Goal: Task Accomplishment & Management: Use online tool/utility

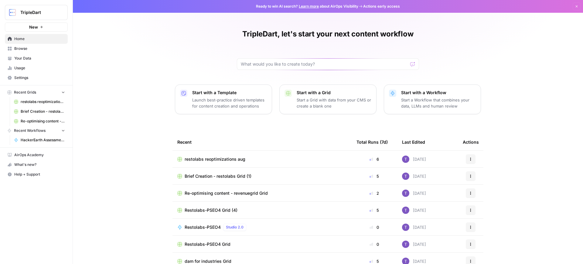
scroll to position [15, 0]
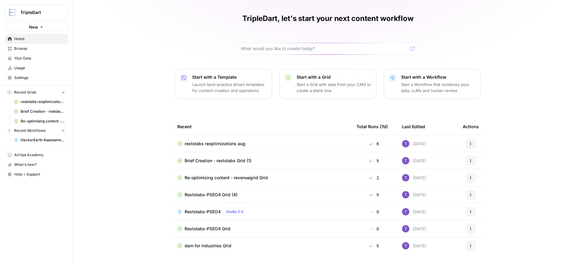
click at [22, 44] on link "Browse" at bounding box center [36, 49] width 63 height 10
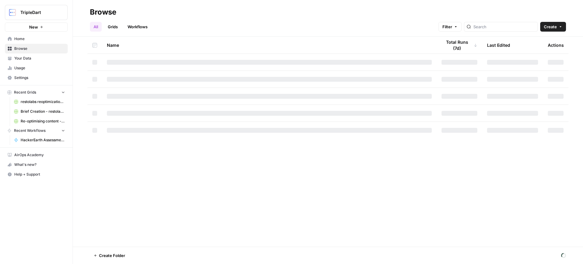
click at [26, 39] on span "Home" at bounding box center [39, 38] width 51 height 5
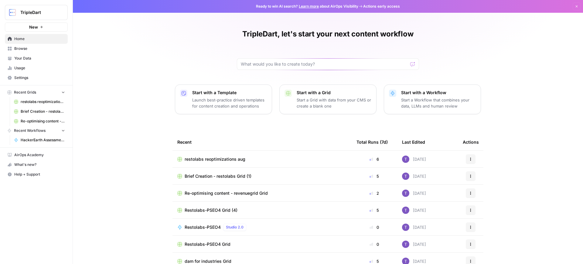
click at [25, 48] on span "Browse" at bounding box center [39, 48] width 51 height 5
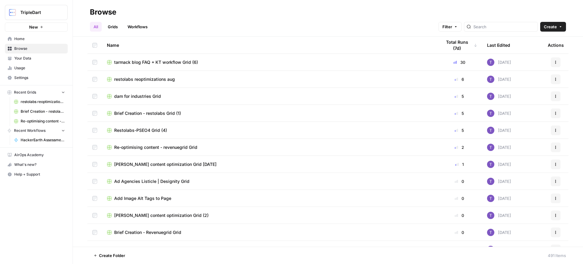
click at [32, 59] on span "Your Data" at bounding box center [39, 58] width 51 height 5
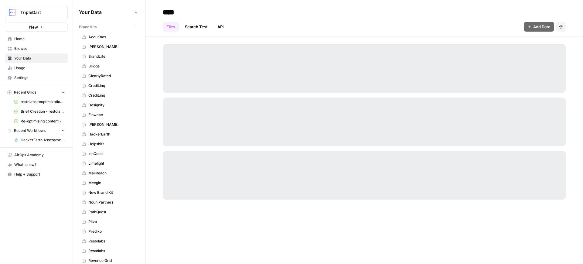
click at [29, 41] on span "Home" at bounding box center [39, 38] width 51 height 5
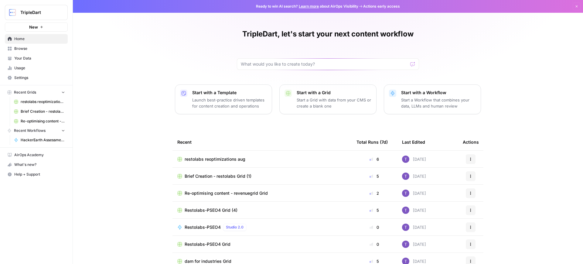
click at [264, 67] on div at bounding box center [328, 64] width 182 height 12
type input "hacker"
click button "Send" at bounding box center [413, 64] width 8 height 8
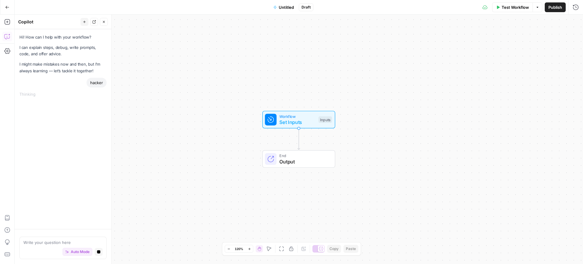
click at [8, 7] on icon "button" at bounding box center [7, 7] width 4 height 4
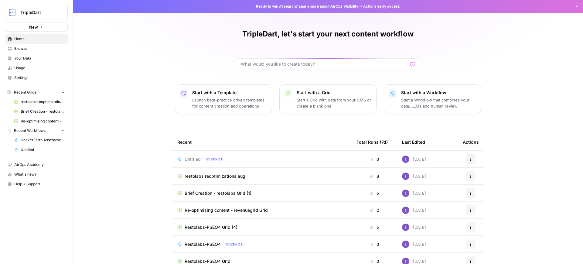
scroll to position [15, 0]
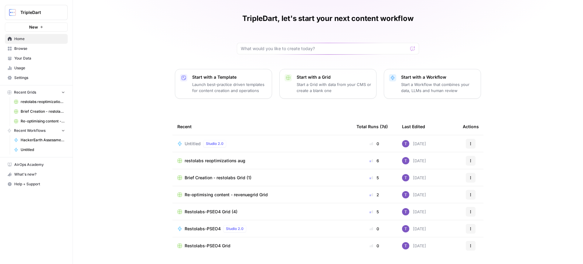
click at [32, 136] on link "HackerEarth Assessment Test | Final" at bounding box center [39, 140] width 57 height 10
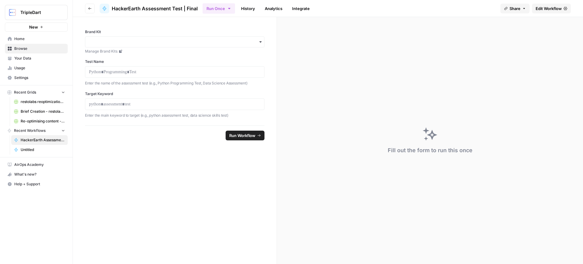
click at [544, 6] on span "Edit Workflow" at bounding box center [549, 8] width 26 height 6
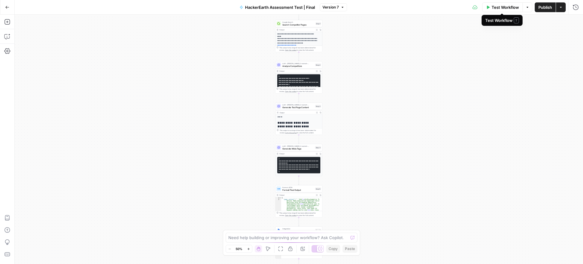
click at [506, 5] on span "Test Workflow" at bounding box center [505, 7] width 27 height 6
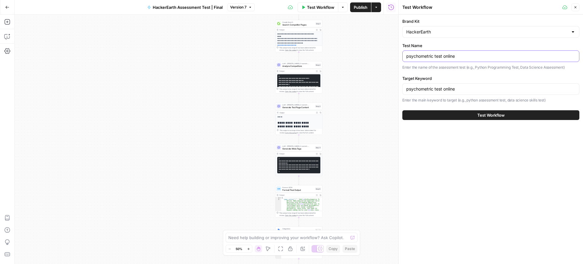
click at [440, 54] on input "psychometric test online" at bounding box center [490, 56] width 169 height 6
paste input "general knowledge test"
type input "general knowledge test"
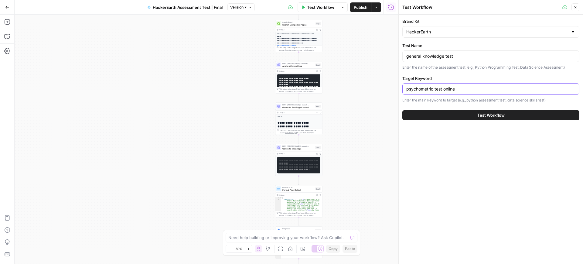
click at [459, 87] on input "psychometric test online" at bounding box center [490, 89] width 169 height 6
paste input "general knowledge test"
type input "general knowledge test"
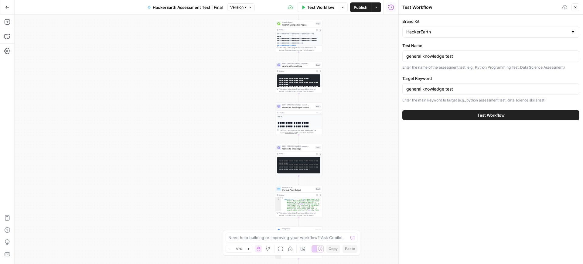
click at [468, 114] on button "Test Workflow" at bounding box center [491, 115] width 177 height 10
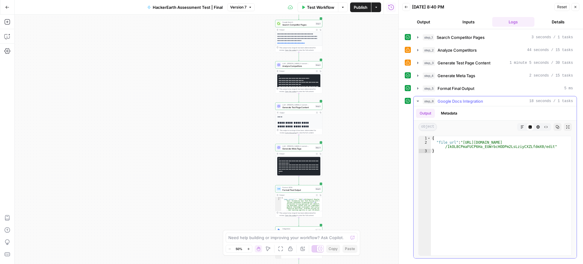
type textarea "**********"
drag, startPoint x: 461, startPoint y: 142, endPoint x: 495, endPoint y: 145, distance: 34.2
click at [495, 145] on div "{ "file_url" : "[URL][DOMAIN_NAME] /1kOL8CPmaFUCP6Ha_EUWrbcHODPm2LsLziyCXZLfdmX…" at bounding box center [501, 200] width 141 height 128
click at [496, 146] on div "{ "file_url" : "[URL][DOMAIN_NAME] /1kOL8CPmaFUCP6Ha_EUWrbcHODPm2LsLziyCXZLfdmX…" at bounding box center [501, 200] width 141 height 128
drag, startPoint x: 544, startPoint y: 147, endPoint x: 463, endPoint y: 143, distance: 81.5
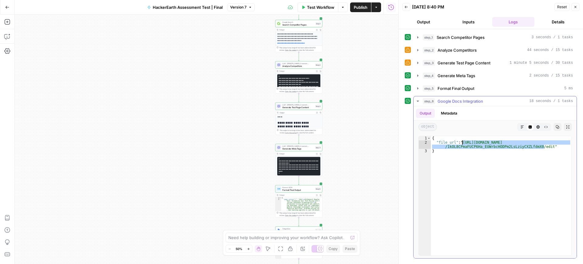
click at [463, 143] on div "{ "file_url" : "[URL][DOMAIN_NAME] /1kOL8CPmaFUCP6Ha_EUWrbcHODPm2LsLziyCXZLfdmX…" at bounding box center [501, 200] width 141 height 128
click at [325, 10] on span "Test Workflow" at bounding box center [320, 7] width 27 height 6
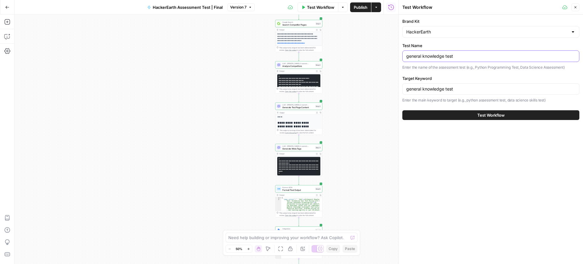
click at [457, 53] on input "general knowledge test" at bounding box center [490, 56] width 169 height 6
paste input "behavioral assessment"
type input "behavioral assessment test"
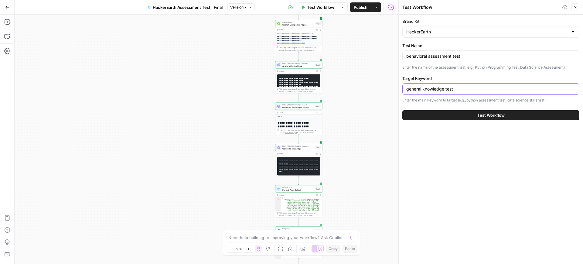
click at [448, 88] on input "general knowledge test" at bounding box center [490, 89] width 169 height 6
paste input "behavioral assessment"
type input "behavioral assessment test"
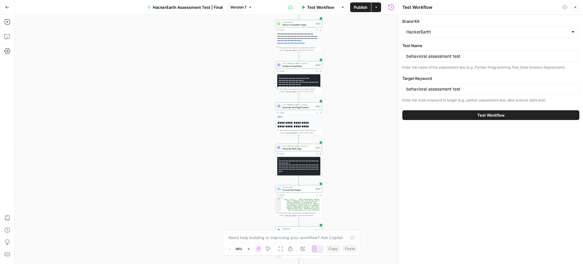
click at [472, 116] on button "Test Workflow" at bounding box center [491, 115] width 177 height 10
click at [432, 117] on button "Test Workflow" at bounding box center [491, 115] width 177 height 10
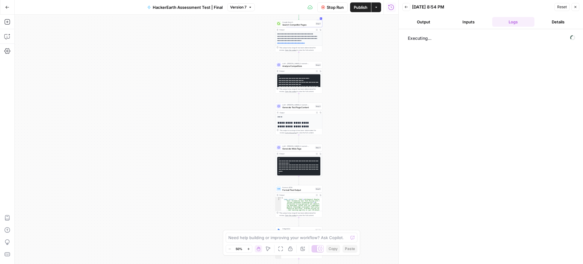
click at [411, 23] on button "Output" at bounding box center [424, 22] width 43 height 10
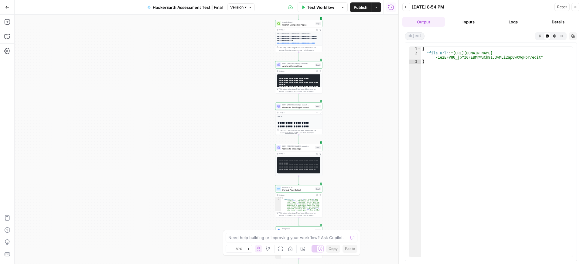
type textarea "**********"
drag, startPoint x: 452, startPoint y: 54, endPoint x: 530, endPoint y: 58, distance: 78.2
click at [530, 58] on div "{ "file_url" : "[URL][DOMAIN_NAME] -1e2EFV8U_jbYz0FEBMhWuCh91J3vMLi2ap0wXVqPbY/…" at bounding box center [497, 156] width 152 height 218
click at [324, 6] on span "Test Workflow" at bounding box center [320, 7] width 27 height 6
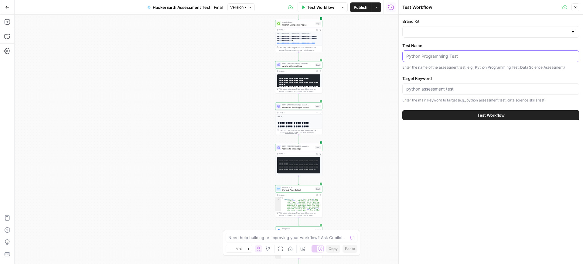
click at [453, 56] on input "Test Name" at bounding box center [490, 56] width 169 height 6
click at [430, 28] on div at bounding box center [491, 32] width 177 height 12
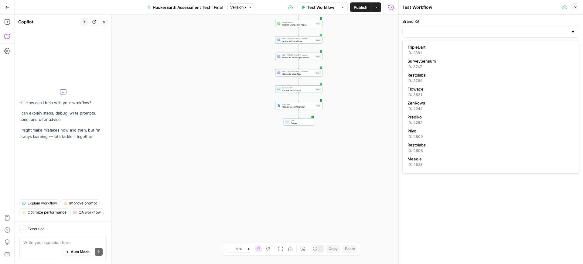
click at [419, 36] on div at bounding box center [491, 32] width 177 height 12
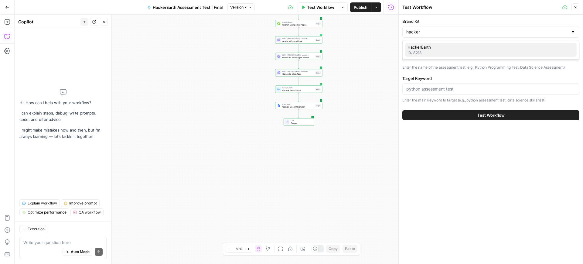
click at [427, 53] on div "ID: 8213" at bounding box center [491, 52] width 167 height 5
type input "HackerEarth"
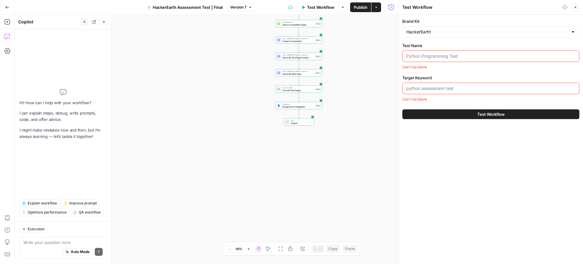
click at [431, 57] on input "Test Name" at bounding box center [490, 56] width 169 height 6
paste input "deductive reasoning test"
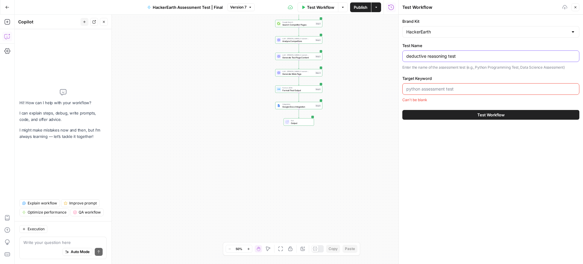
type input "deductive reasoning test"
click at [428, 93] on div at bounding box center [491, 89] width 177 height 12
paste input "deductive reasoning test"
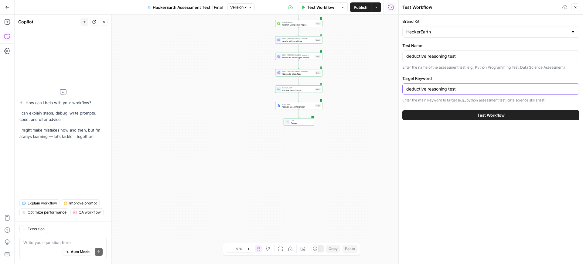
type input "deductive reasoning test"
click at [442, 115] on button "Test Workflow" at bounding box center [491, 115] width 177 height 10
click at [475, 117] on button "Test Workflow" at bounding box center [491, 115] width 177 height 10
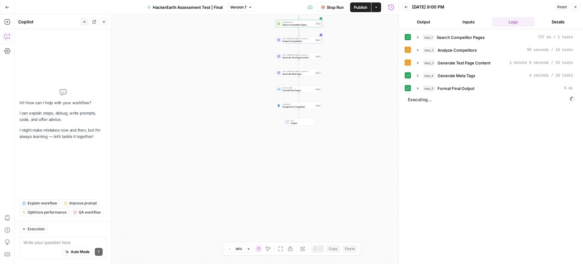
click at [421, 20] on button "Output" at bounding box center [424, 22] width 43 height 10
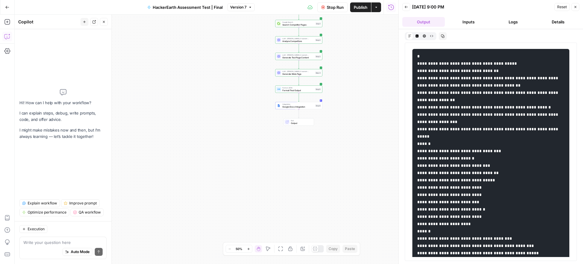
click at [471, 22] on button "Inputs" at bounding box center [468, 22] width 43 height 10
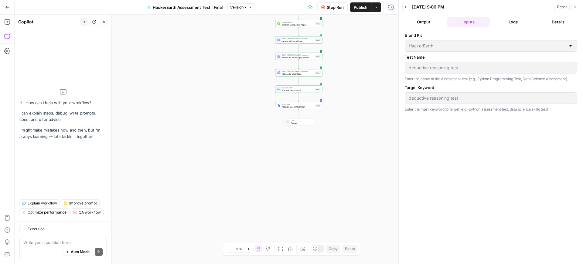
click at [430, 20] on button "Output" at bounding box center [424, 22] width 43 height 10
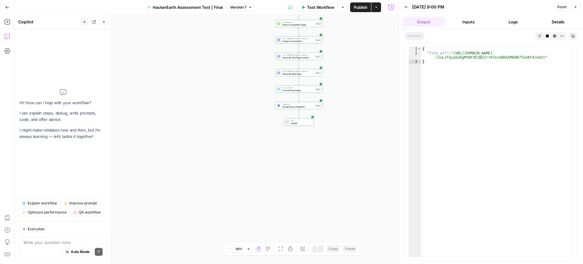
type textarea "**********"
drag, startPoint x: 452, startPoint y: 53, endPoint x: 535, endPoint y: 57, distance: 82.4
click at [535, 57] on div "{ "file_url" : "[URL][DOMAIN_NAME] /1uLzTqvym26gMtWY3E1N21rrbTeckBbGhMGH07Tw3Af…" at bounding box center [497, 156] width 152 height 218
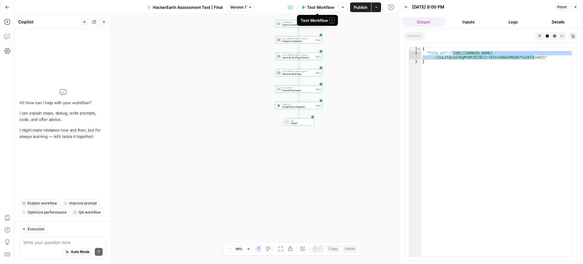
click at [325, 7] on span "Test Workflow" at bounding box center [320, 7] width 27 height 6
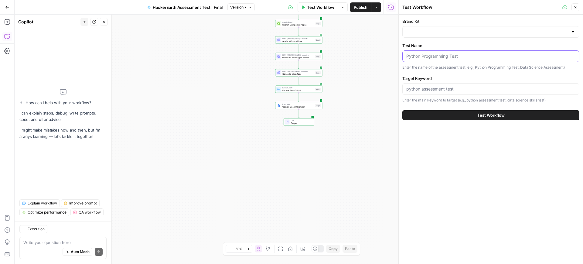
click at [418, 55] on input "Test Name" at bounding box center [490, 56] width 169 height 6
paste input "pattern recognition test"
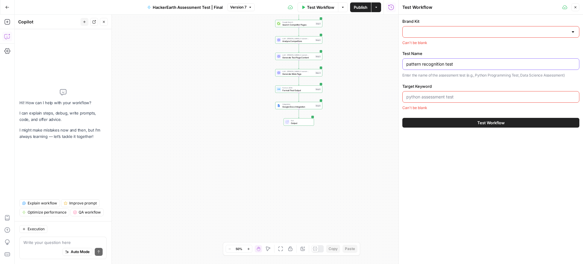
type input "pattern recognition test"
click at [427, 35] on div at bounding box center [491, 32] width 177 height 12
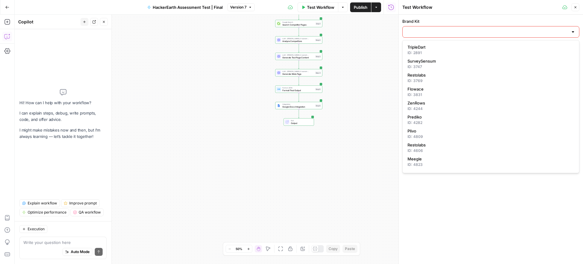
click at [422, 32] on input "Brand Kit" at bounding box center [487, 32] width 162 height 6
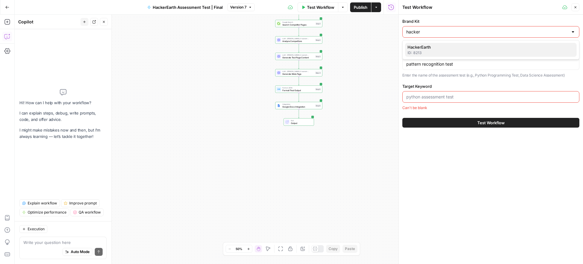
click at [427, 44] on span "HackerEarth" at bounding box center [490, 47] width 164 height 6
type input "HackerEarth"
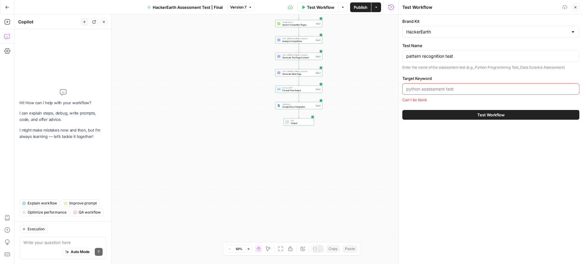
click at [432, 86] on input "Target Keyword" at bounding box center [490, 89] width 169 height 6
paste input "pattern recognition test"
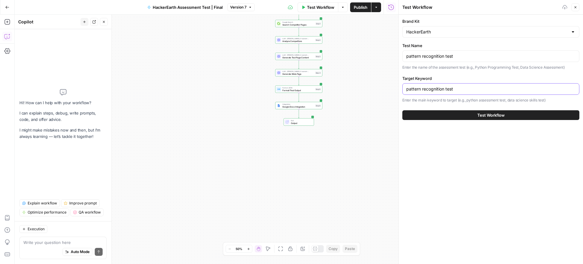
type input "pattern recognition test"
click at [447, 116] on button "Test Workflow" at bounding box center [491, 115] width 177 height 10
click at [495, 115] on span "Test Workflow" at bounding box center [491, 115] width 27 height 6
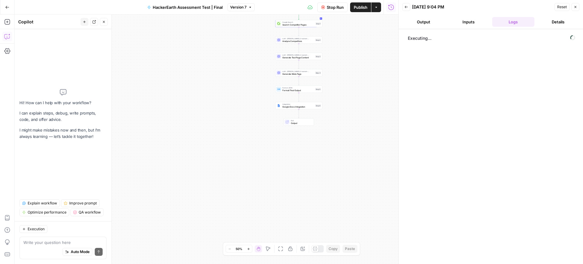
click at [429, 21] on button "Output" at bounding box center [424, 22] width 43 height 10
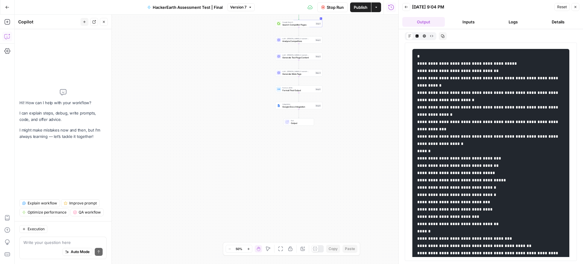
click at [470, 25] on button "Inputs" at bounding box center [468, 22] width 43 height 10
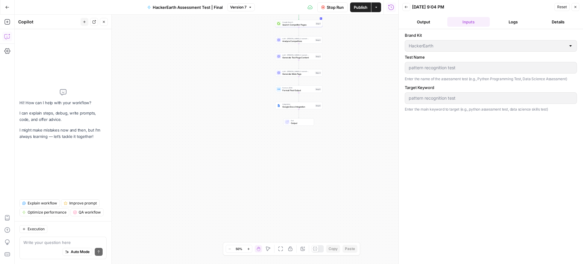
click at [426, 23] on button "Output" at bounding box center [424, 22] width 43 height 10
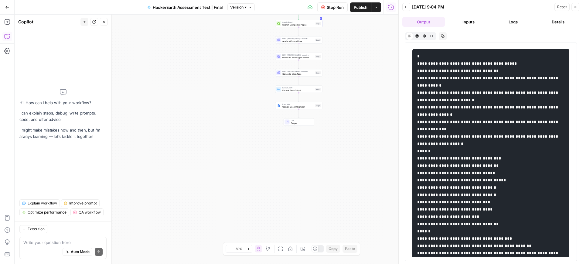
click at [461, 23] on button "Inputs" at bounding box center [468, 22] width 43 height 10
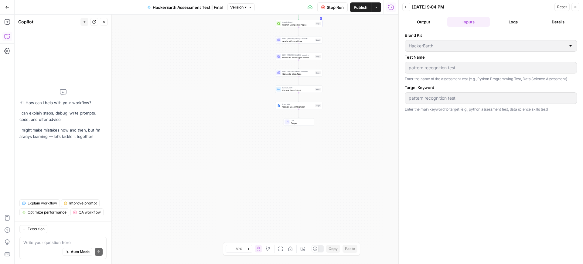
click at [435, 20] on button "Output" at bounding box center [424, 22] width 43 height 10
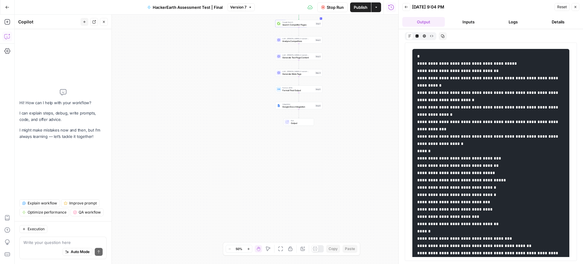
click at [506, 19] on button "Logs" at bounding box center [513, 22] width 43 height 10
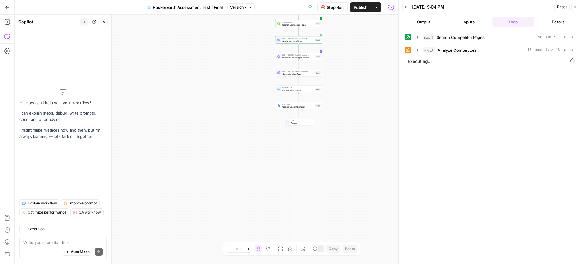
click at [426, 21] on button "Output" at bounding box center [424, 22] width 43 height 10
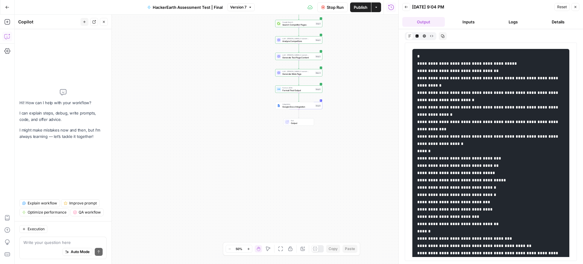
click at [529, 21] on button "Logs" at bounding box center [513, 22] width 43 height 10
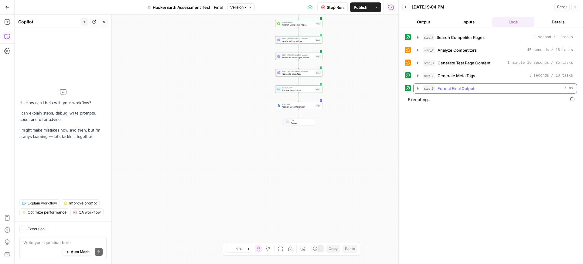
click at [420, 91] on button "step_5 Format Final Output 7 ms" at bounding box center [495, 89] width 163 height 10
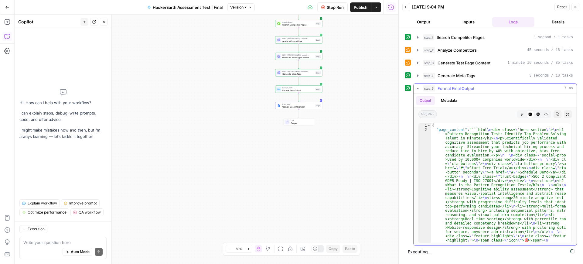
click at [420, 91] on button "step_5 Format Final Output 7 ms" at bounding box center [495, 89] width 163 height 10
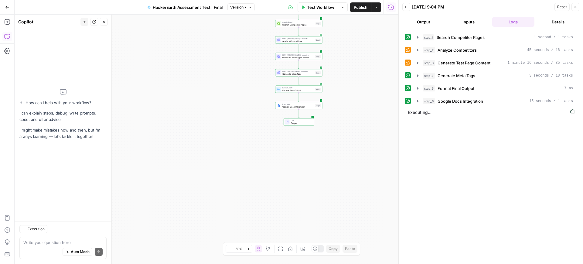
click at [431, 27] on header "Back [DATE] 9:04 PM Reset Close Output Inputs Logs Details" at bounding box center [491, 14] width 184 height 29
click at [422, 24] on button "Output" at bounding box center [424, 22] width 43 height 10
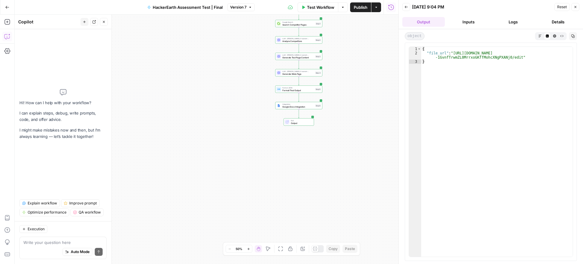
type textarea "**********"
drag, startPoint x: 453, startPoint y: 53, endPoint x: 515, endPoint y: 57, distance: 62.5
click at [515, 57] on div "{ "file_url" : "[URL][DOMAIN_NAME] -1GvnfTrwmZL0MrrxoGKffMohcXNgPXANj0/edit" }" at bounding box center [497, 156] width 152 height 218
click at [317, 8] on span "Test Workflow" at bounding box center [320, 7] width 27 height 6
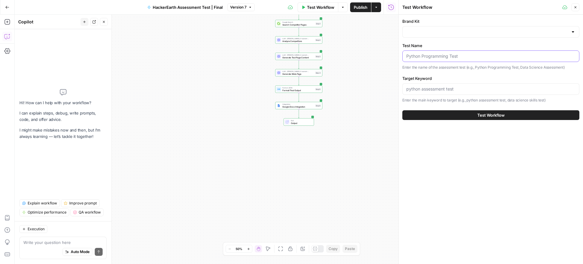
click at [454, 57] on input "Test Name" at bounding box center [490, 56] width 169 height 6
paste input "time management test"
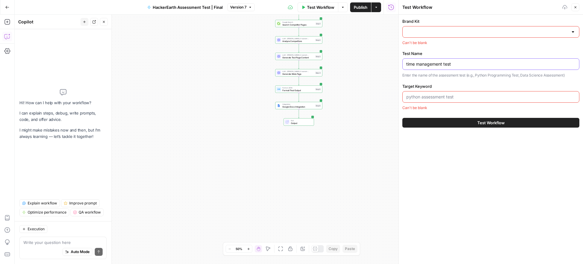
type input "time management test"
click at [428, 98] on input "Target Keyword" at bounding box center [490, 97] width 169 height 6
paste input "time management test"
type input "time management test"
click at [445, 28] on div at bounding box center [491, 32] width 177 height 12
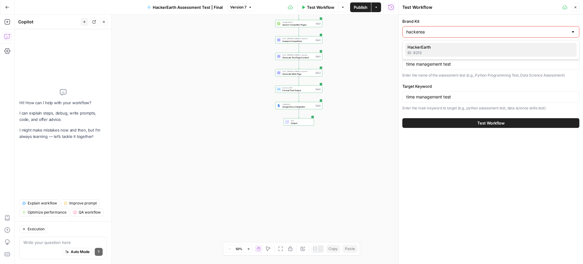
click at [440, 46] on span "HackerEarth" at bounding box center [490, 47] width 164 height 6
type input "HackerEarth"
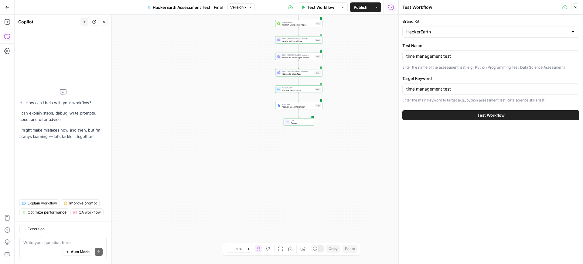
click at [470, 114] on button "Test Workflow" at bounding box center [491, 115] width 177 height 10
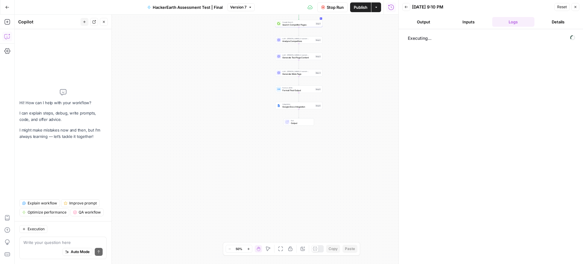
click at [430, 22] on button "Output" at bounding box center [424, 22] width 43 height 10
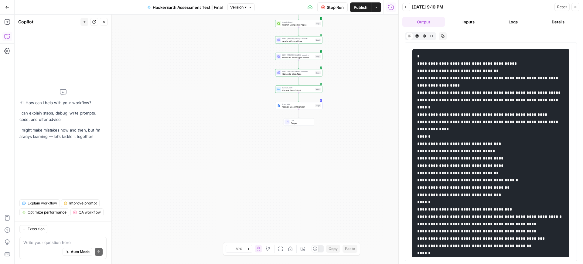
click at [503, 19] on button "Logs" at bounding box center [513, 22] width 43 height 10
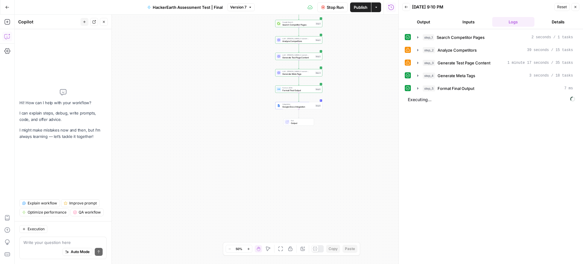
click at [421, 25] on button "Output" at bounding box center [424, 22] width 43 height 10
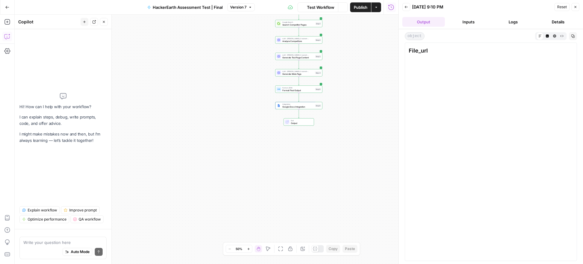
click at [521, 18] on button "Logs" at bounding box center [513, 22] width 43 height 10
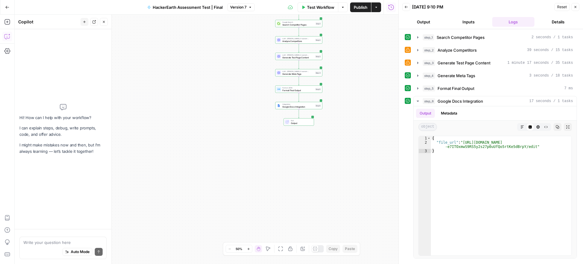
click at [435, 21] on button "Output" at bounding box center [424, 22] width 43 height 10
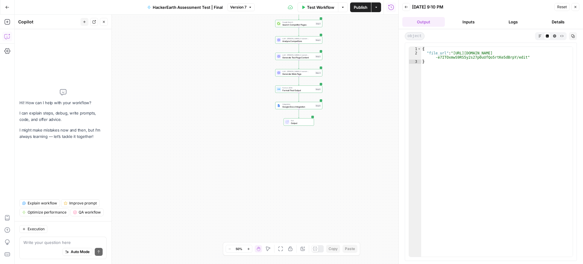
type textarea "**********"
drag, startPoint x: 452, startPoint y: 53, endPoint x: 519, endPoint y: 59, distance: 66.5
click at [519, 59] on div "{ "file_url" : "[URL][DOMAIN_NAME] -e7ITOxmwS9RS5y2s27p0uUfQo5rtKe5dBrpY/edit" }" at bounding box center [497, 156] width 152 height 218
